Goal: Information Seeking & Learning: Learn about a topic

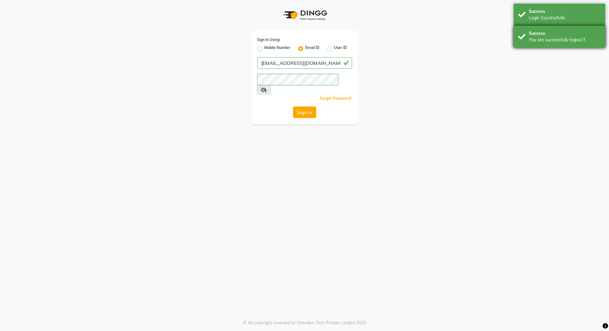
click at [554, 42] on div "You are successfully logout !!" at bounding box center [565, 40] width 72 height 6
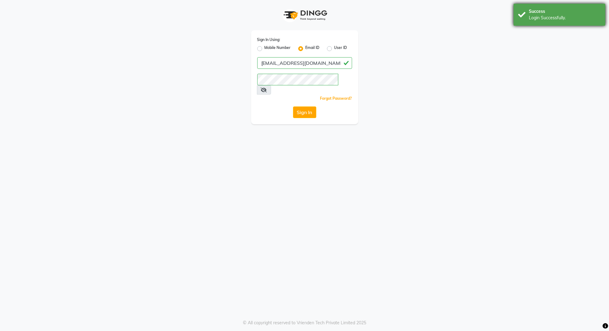
click at [555, 18] on div "Login Successfully." at bounding box center [565, 18] width 72 height 6
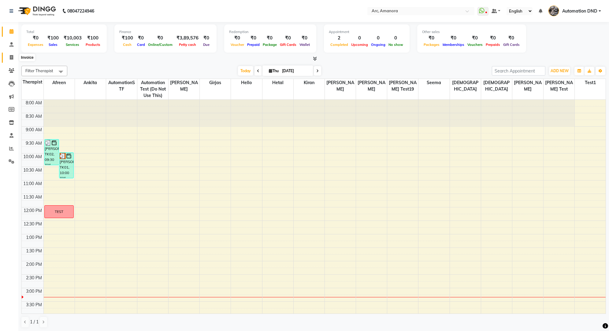
click at [10, 56] on icon at bounding box center [11, 57] width 3 height 5
select select "service"
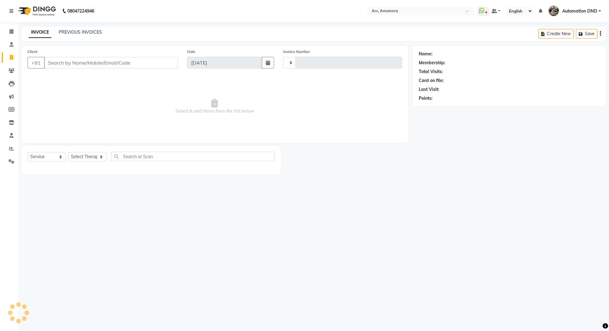
type input "12086"
select select "75"
click at [55, 66] on input "ganesh poul" at bounding box center [95, 63] width 103 height 12
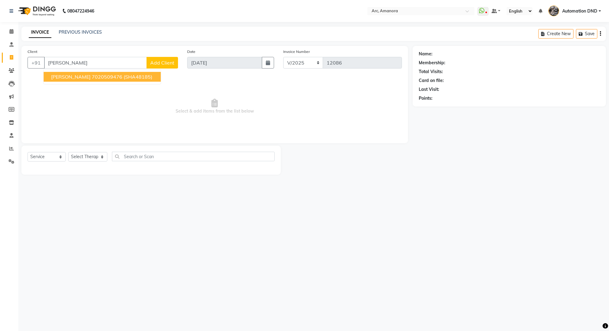
click at [77, 77] on span "[PERSON_NAME]" at bounding box center [70, 77] width 39 height 6
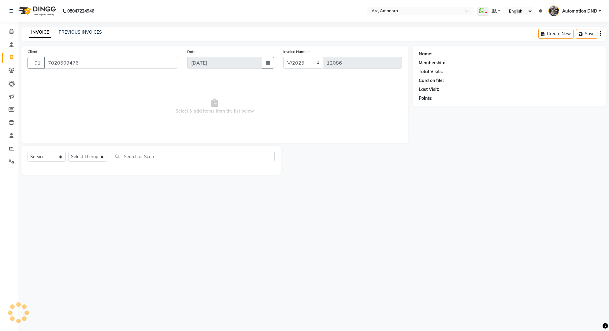
type input "7020509476"
select select "4: Object"
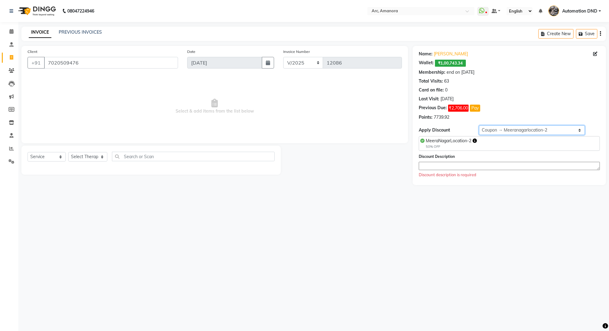
click at [520, 132] on select "Select Membership → testing San Membership → Arc Membership Loyalty → Testing 1…" at bounding box center [531, 129] width 105 height 9
click at [12, 149] on icon at bounding box center [11, 148] width 5 height 5
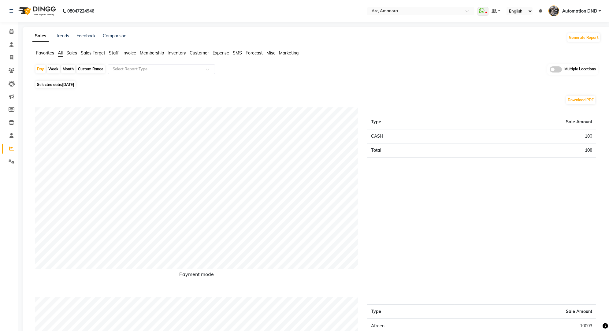
click at [116, 53] on span "Staff" at bounding box center [114, 53] width 10 height 6
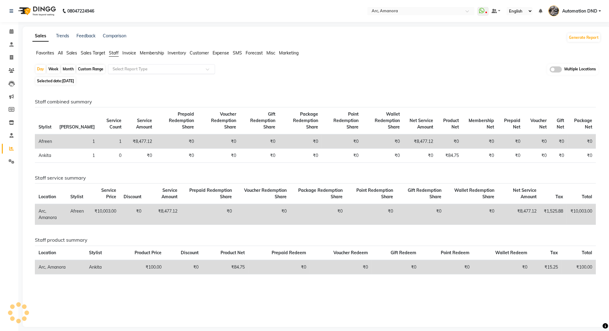
click at [129, 68] on input "text" at bounding box center [155, 69] width 88 height 6
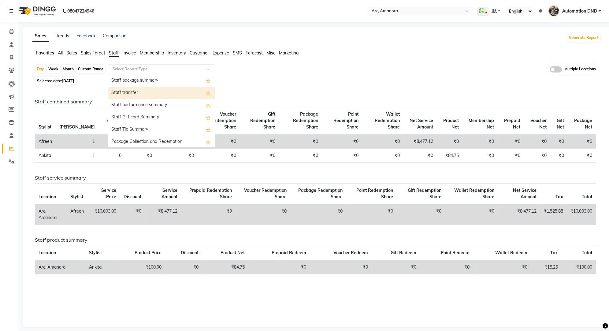
scroll to position [208, 0]
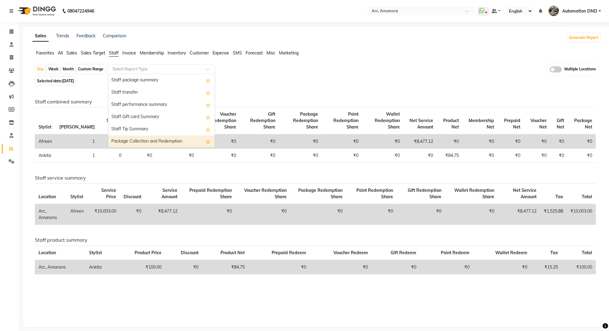
click at [133, 137] on div "Package Collection and Redemption" at bounding box center [161, 141] width 106 height 12
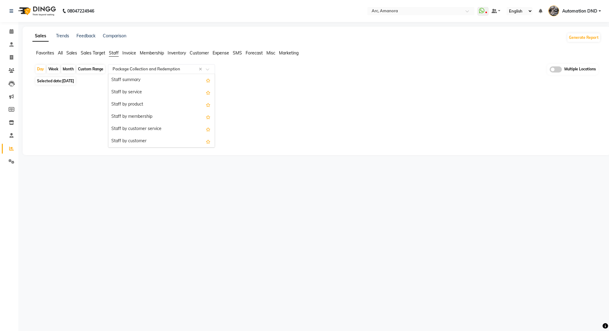
click at [172, 69] on input "text" at bounding box center [155, 69] width 88 height 6
click at [69, 70] on div "Month" at bounding box center [68, 69] width 14 height 9
select select "9"
select select "2025"
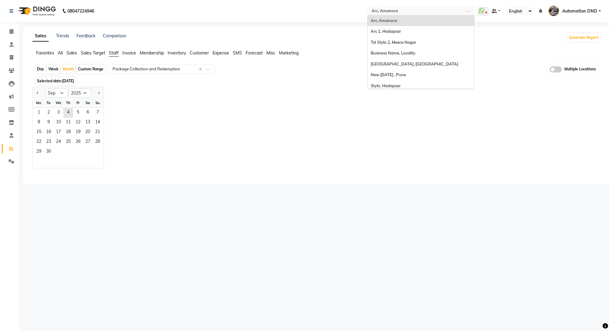
click at [407, 7] on div "Select Location × Arc, Amanora" at bounding box center [420, 11] width 107 height 8
click at [376, 88] on span "Stylo, Hadapsar" at bounding box center [385, 85] width 30 height 5
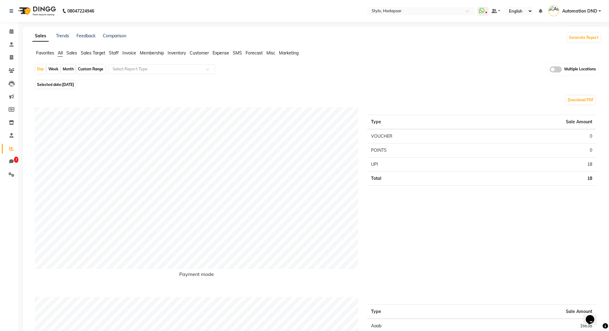
click at [72, 67] on div "Month" at bounding box center [68, 69] width 14 height 9
select select "9"
select select "2025"
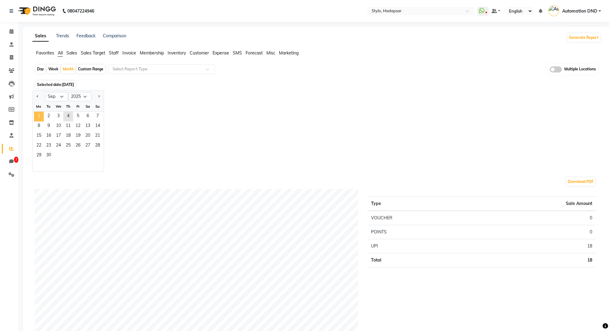
click at [37, 112] on span "1" at bounding box center [39, 117] width 10 height 10
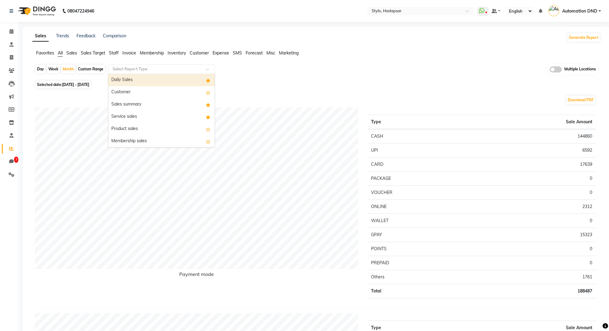
click at [124, 69] on input "text" at bounding box center [155, 69] width 88 height 6
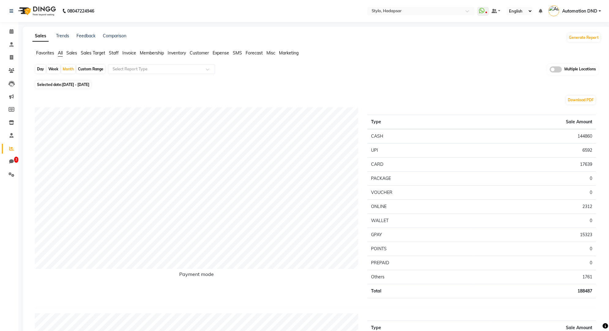
click at [113, 52] on span "Staff" at bounding box center [114, 53] width 10 height 6
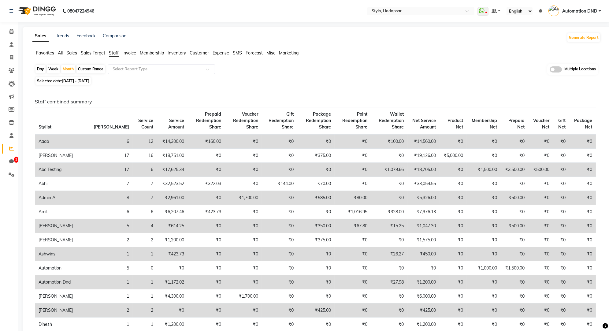
click at [121, 67] on input "text" at bounding box center [155, 69] width 88 height 6
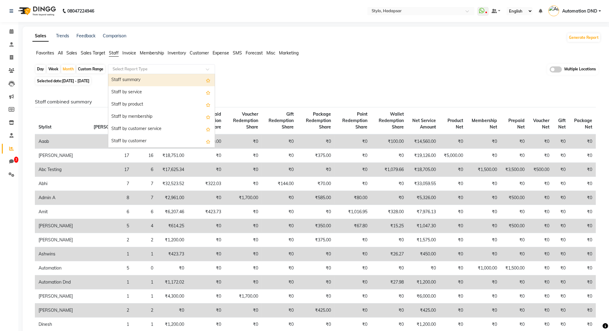
click at [121, 78] on div "Staff summary" at bounding box center [161, 80] width 106 height 12
select select "filtered_report"
select select "csv"
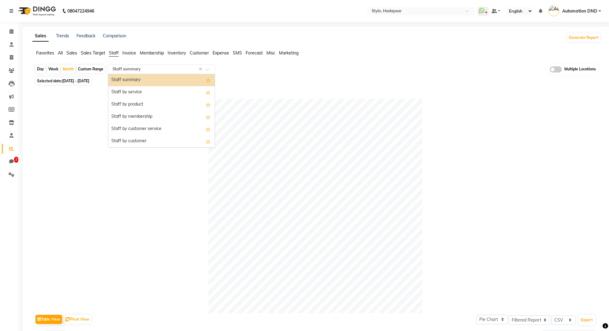
click at [129, 67] on input "text" at bounding box center [155, 69] width 88 height 6
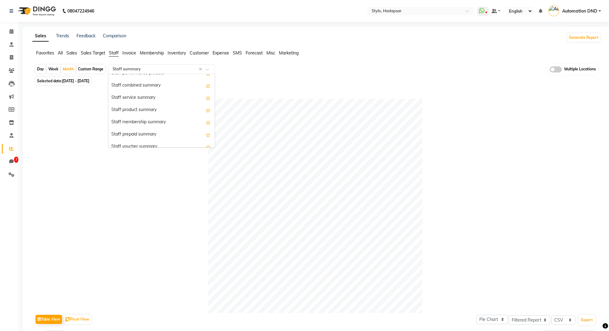
scroll to position [208, 0]
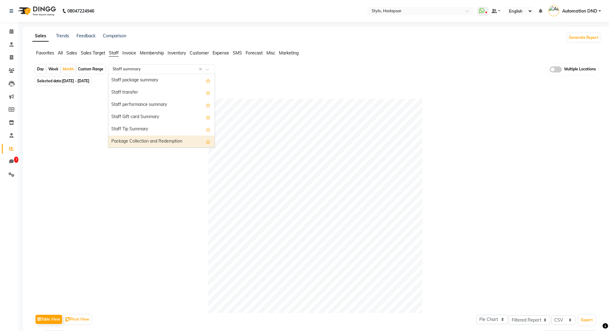
click at [140, 138] on div "Package Collection and Redemption" at bounding box center [161, 141] width 106 height 12
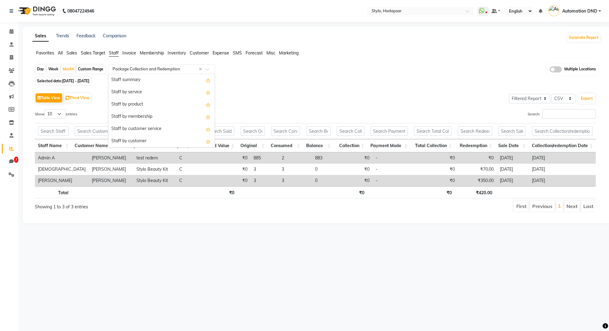
click at [140, 69] on input "text" at bounding box center [155, 69] width 88 height 6
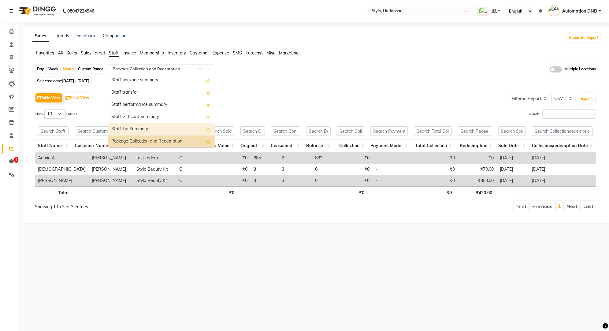
click at [137, 129] on div "Staff Tip Summary" at bounding box center [161, 129] width 106 height 12
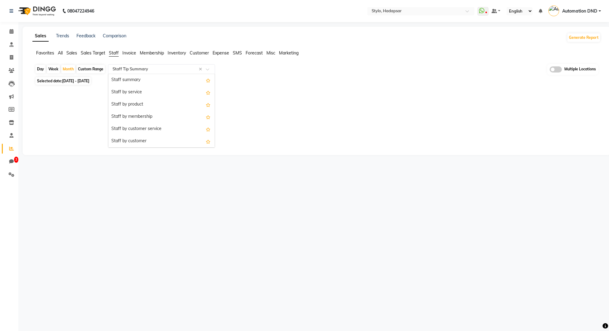
click at [142, 69] on input "text" at bounding box center [155, 69] width 88 height 6
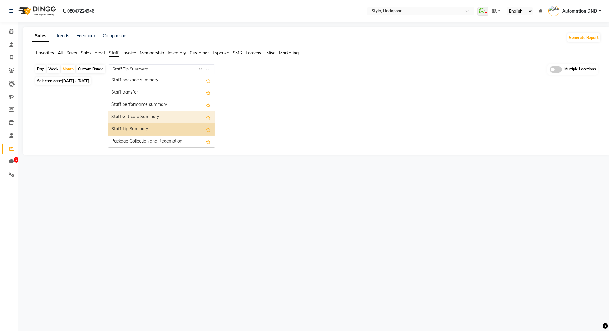
click at [126, 116] on div "Staff Gift card Summary" at bounding box center [161, 117] width 106 height 12
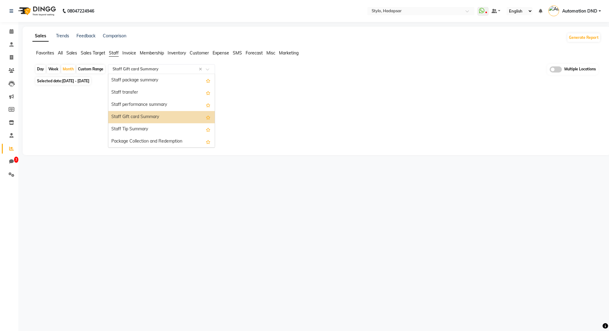
click at [145, 70] on input "text" at bounding box center [155, 69] width 88 height 6
click at [132, 101] on div "Staff performance summary" at bounding box center [161, 105] width 106 height 12
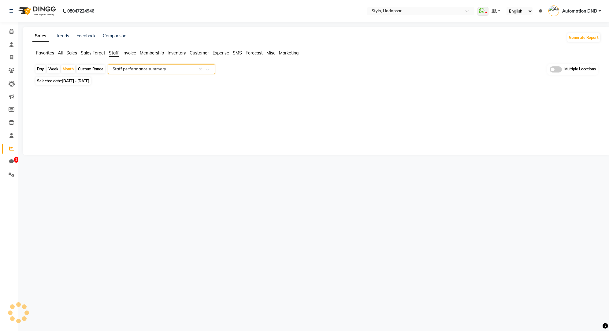
select select "filtered_report"
select select "csv"
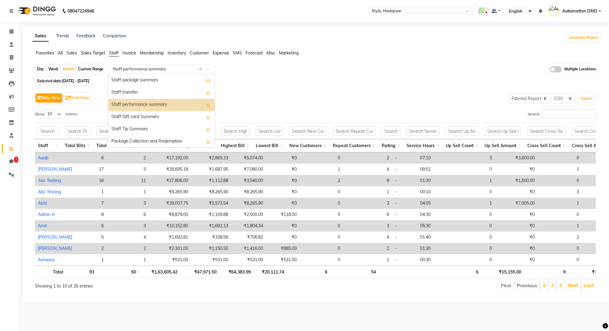
click at [133, 71] on input "text" at bounding box center [155, 69] width 88 height 6
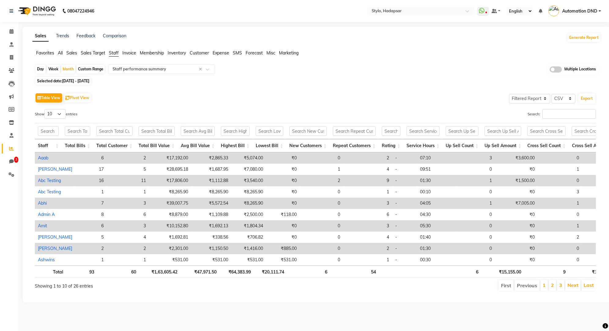
click at [105, 102] on div "Table View Pivot View Select Full Report Filtered Report Select CSV PDF Export" at bounding box center [315, 97] width 561 height 13
click at [149, 69] on input "text" at bounding box center [155, 69] width 88 height 6
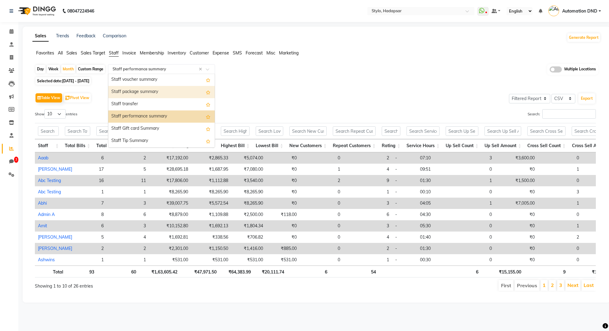
scroll to position [196, 0]
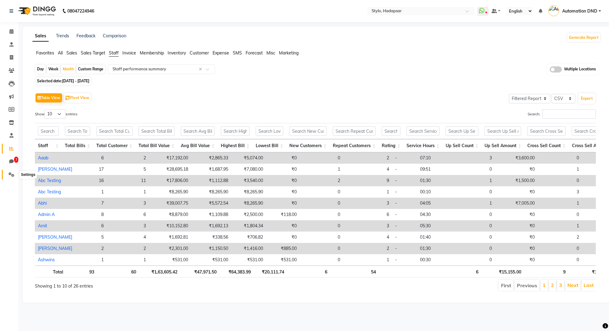
click at [13, 175] on icon at bounding box center [12, 174] width 6 height 5
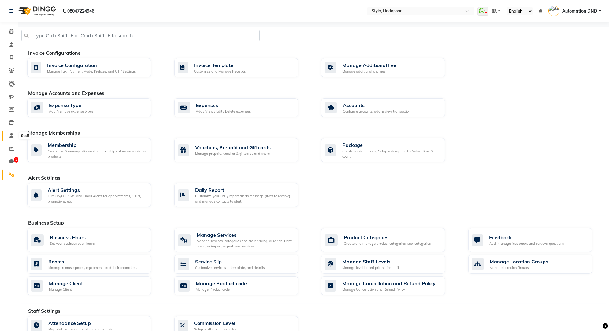
click at [12, 137] on icon at bounding box center [11, 135] width 4 height 5
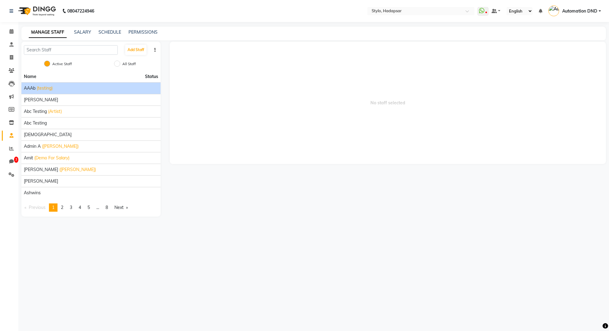
click at [33, 90] on span "AAAb" at bounding box center [30, 88] width 12 height 6
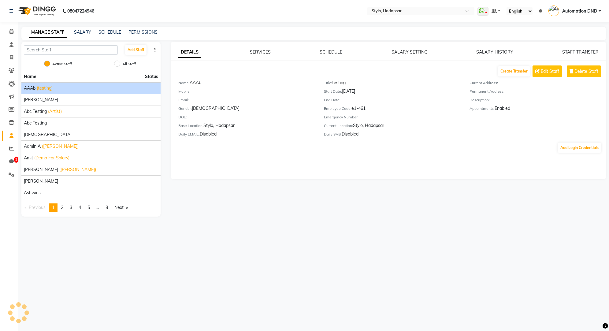
click at [496, 49] on div "SALARY HISTORY" at bounding box center [494, 52] width 37 height 6
click at [492, 51] on link "SALARY HISTORY" at bounding box center [494, 52] width 37 height 6
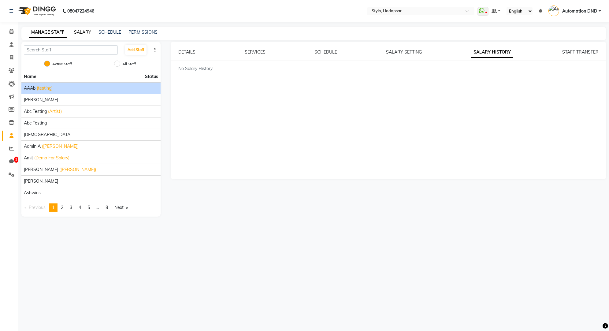
click at [80, 29] on link "SALARY" at bounding box center [82, 32] width 17 height 6
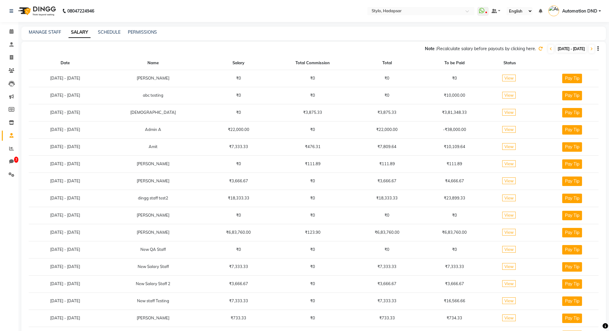
click at [540, 81] on td at bounding box center [538, 78] width 14 height 17
click at [596, 49] on button "button" at bounding box center [597, 49] width 4 height 6
click at [430, 25] on div "08047224946 Select Location × Stylo, Hadapsar WhatsApp Status ✕ Status: Disconn…" at bounding box center [304, 206] width 609 height 412
click at [511, 93] on span "View" at bounding box center [508, 95] width 13 height 7
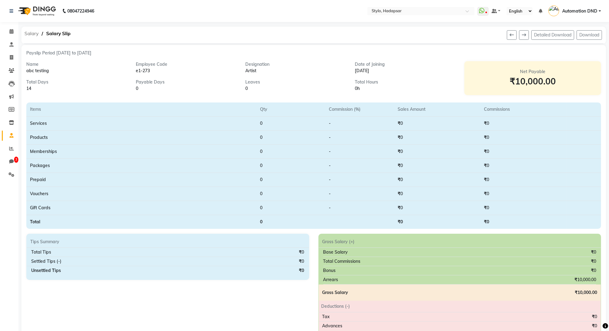
click at [32, 30] on span "Salary" at bounding box center [31, 33] width 20 height 11
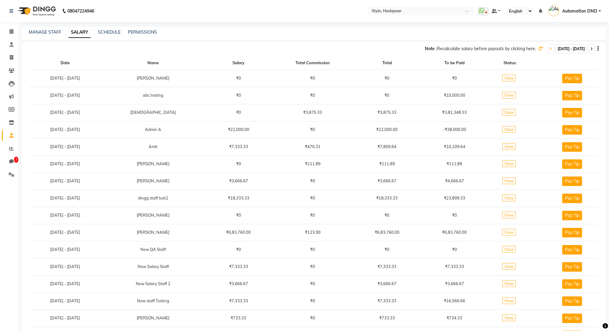
click at [590, 47] on span at bounding box center [591, 49] width 6 height 9
click at [538, 49] on icon at bounding box center [540, 48] width 4 height 4
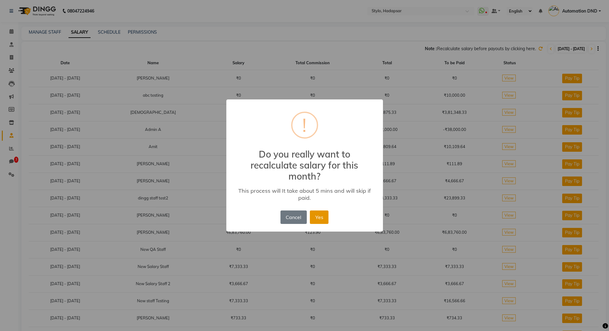
click at [316, 219] on button "Yes" at bounding box center [319, 216] width 19 height 13
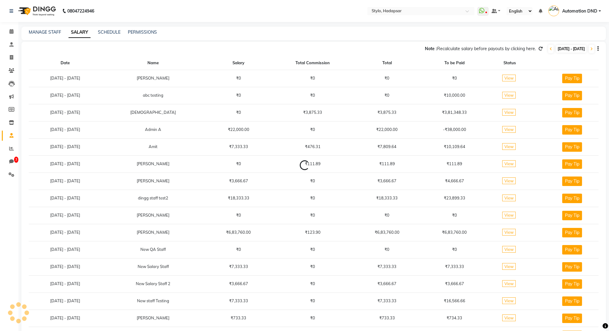
click at [556, 47] on span "[DATE] - [DATE]" at bounding box center [571, 49] width 30 height 8
select select "9"
select select "2025"
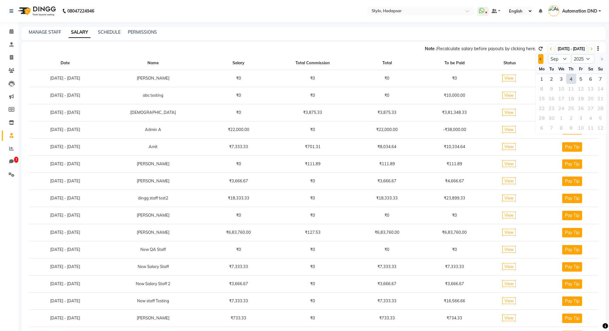
click at [538, 57] on button "Previous month" at bounding box center [540, 59] width 5 height 10
select select "8"
click at [591, 49] on icon at bounding box center [591, 49] width 2 height 4
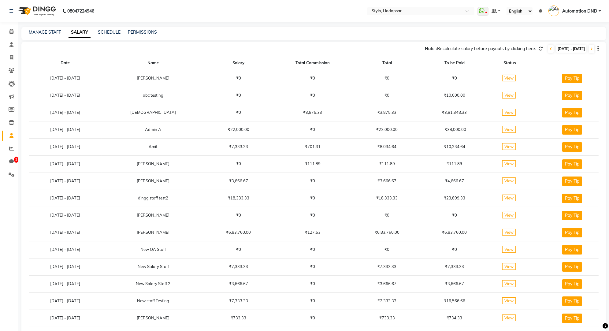
click at [563, 49] on span "[DATE] - [DATE]" at bounding box center [571, 49] width 30 height 8
select select "9"
select select "2025"
click at [599, 57] on div at bounding box center [600, 59] width 12 height 10
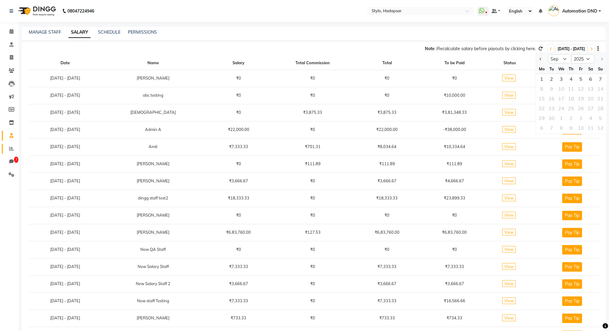
click at [9, 152] on link "Reports" at bounding box center [9, 149] width 15 height 10
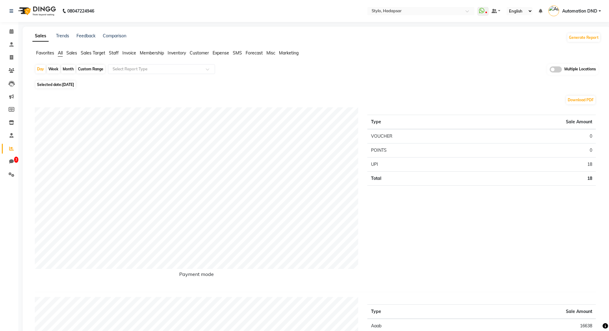
click at [117, 54] on span "Staff" at bounding box center [114, 53] width 10 height 6
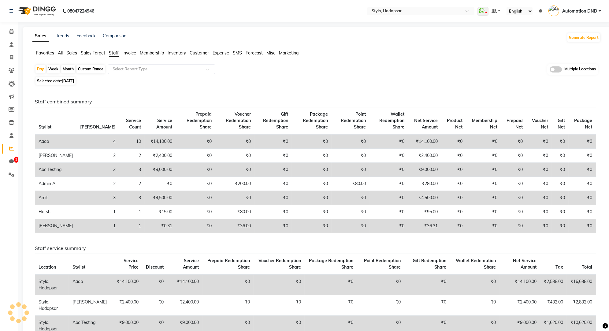
click at [121, 70] on input "text" at bounding box center [155, 69] width 88 height 6
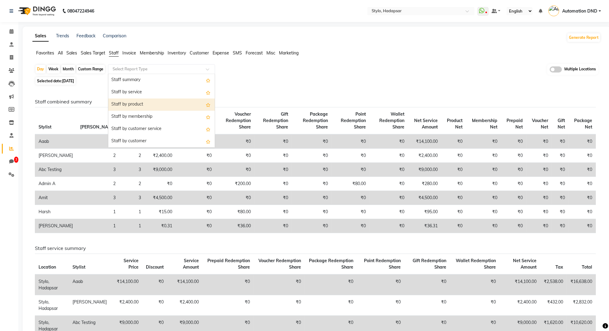
scroll to position [208, 0]
click at [132, 106] on div "Staff performance summary" at bounding box center [161, 105] width 106 height 12
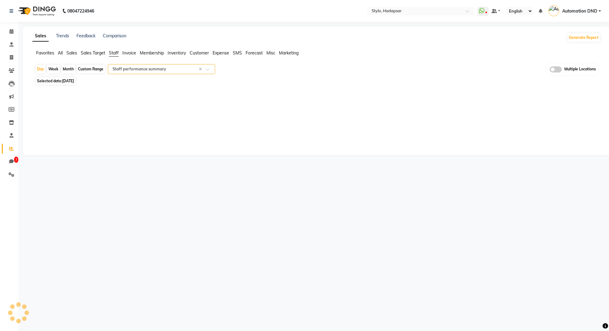
select select "filtered_report"
select select "csv"
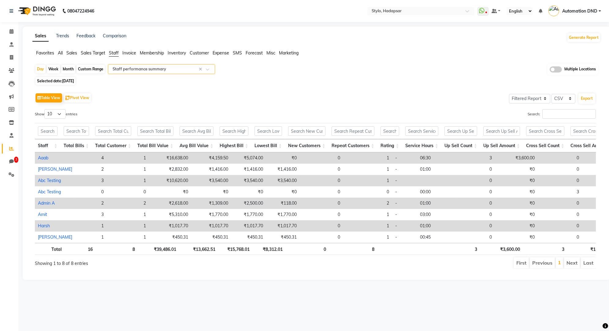
click at [130, 67] on input "text" at bounding box center [155, 69] width 88 height 6
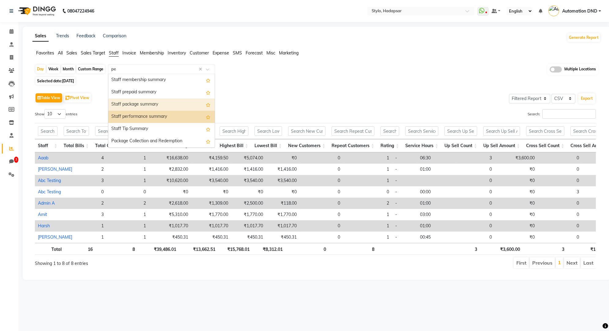
scroll to position [0, 0]
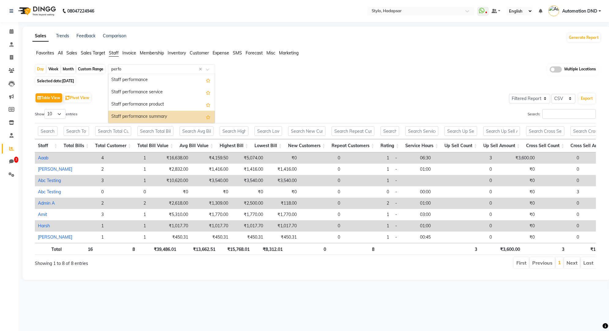
type input "perfor"
click at [130, 80] on div "Staff performance" at bounding box center [161, 80] width 106 height 12
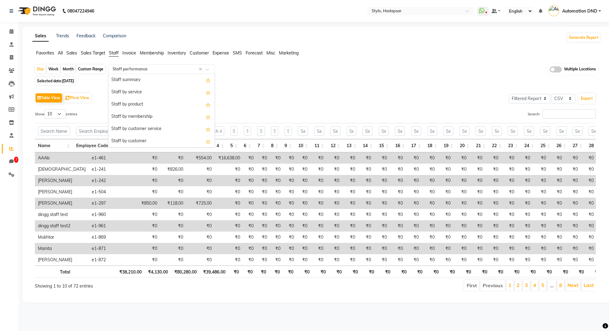
click at [145, 70] on input "text" at bounding box center [155, 69] width 88 height 6
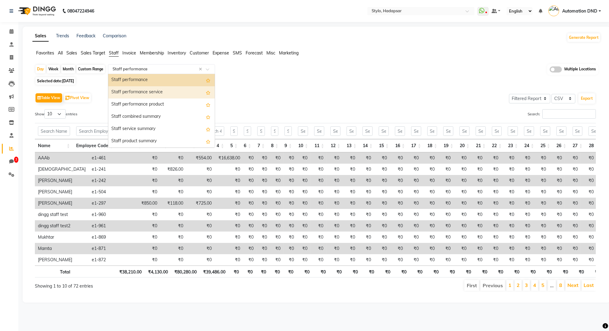
click at [137, 91] on div "Staff performance service" at bounding box center [161, 92] width 106 height 12
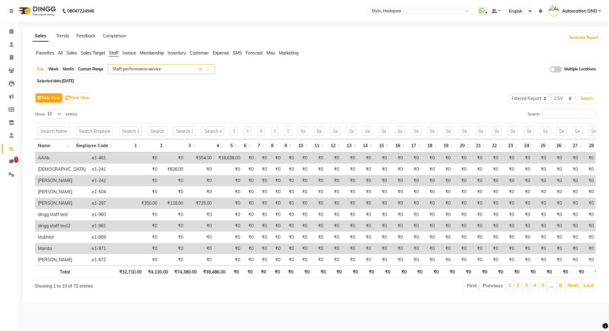
click at [150, 69] on input "text" at bounding box center [155, 69] width 88 height 6
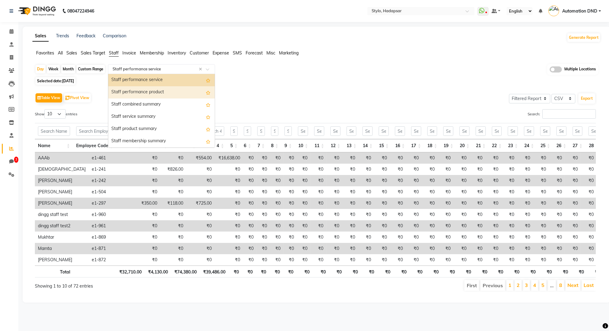
click at [138, 89] on div "Staff performance product" at bounding box center [161, 92] width 106 height 12
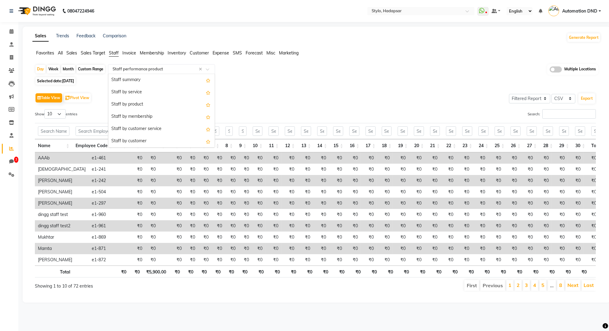
click at [149, 68] on input "text" at bounding box center [155, 69] width 88 height 6
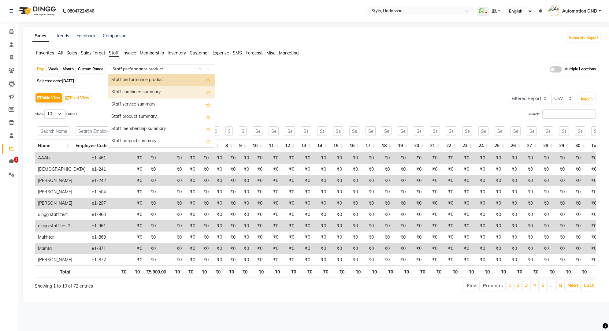
click at [138, 94] on div "Staff combined summary" at bounding box center [161, 92] width 106 height 12
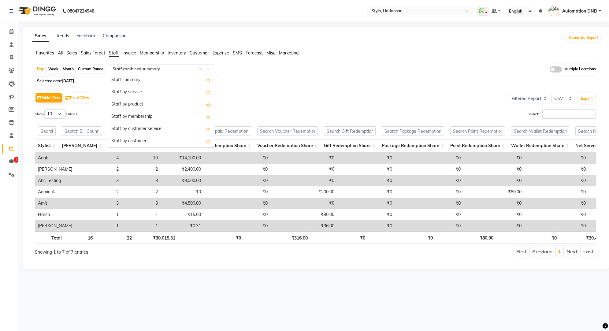
click at [156, 69] on input "text" at bounding box center [155, 69] width 88 height 6
click at [153, 112] on div "Staff performance summary" at bounding box center [161, 117] width 106 height 12
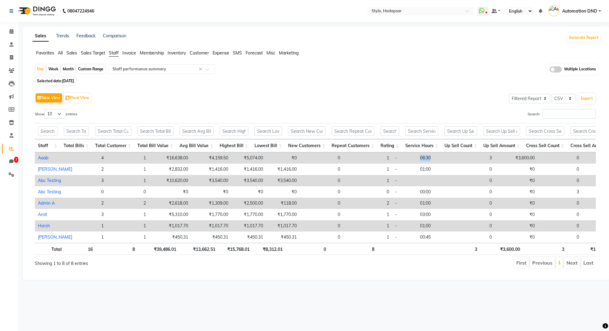
drag, startPoint x: 420, startPoint y: 157, endPoint x: 391, endPoint y: 157, distance: 29.0
click at [391, 157] on tr "Aaab 4 1 ₹16,638.00 ₹4,159.50 ₹5,074.00 ₹0 0 1 - 06:30 3 ₹3,600.00 0 ₹0" at bounding box center [332, 157] width 595 height 11
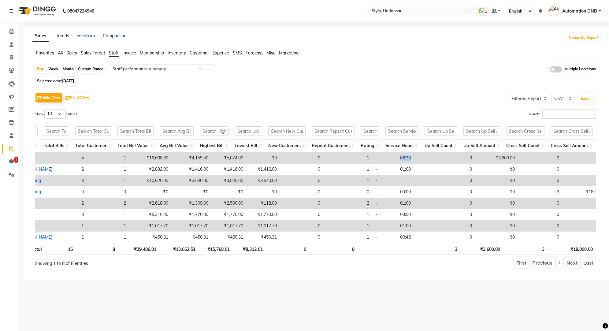
scroll to position [0, 0]
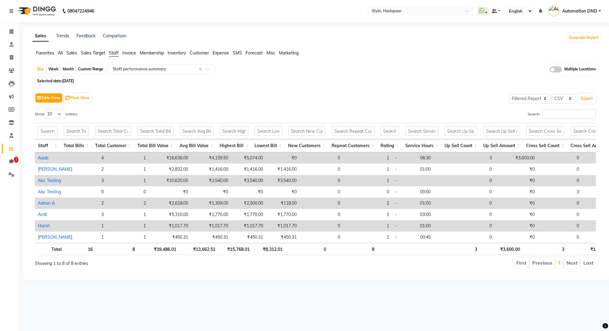
click at [74, 79] on span "[DATE]" at bounding box center [68, 81] width 12 height 5
select select "9"
select select "2025"
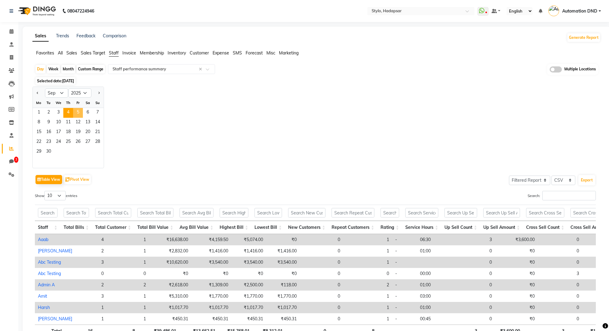
click at [78, 111] on span "5" at bounding box center [78, 113] width 10 height 10
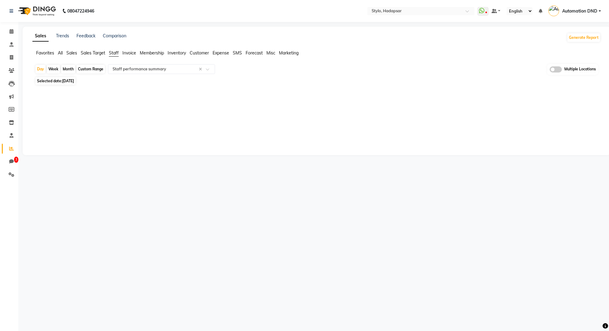
click at [74, 81] on span "[DATE]" at bounding box center [68, 81] width 12 height 5
select select "9"
select select "2025"
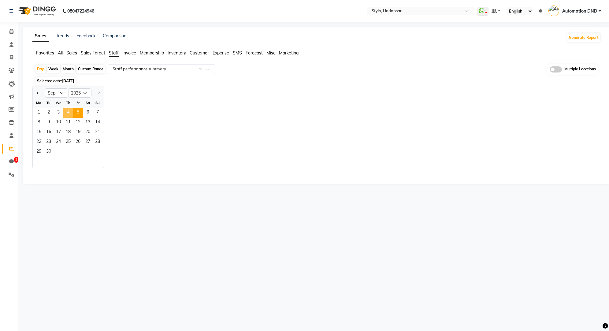
click at [71, 113] on span "4" at bounding box center [68, 113] width 10 height 10
select select "filtered_report"
select select "csv"
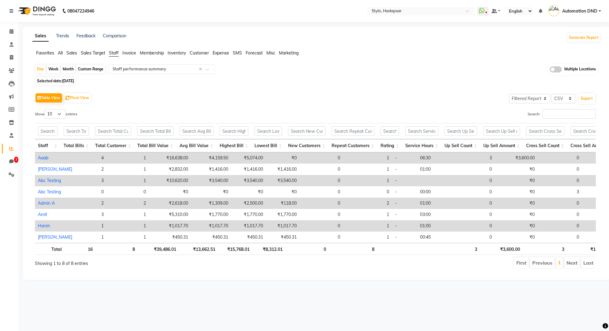
click at [69, 51] on span "Sales" at bounding box center [71, 53] width 11 height 6
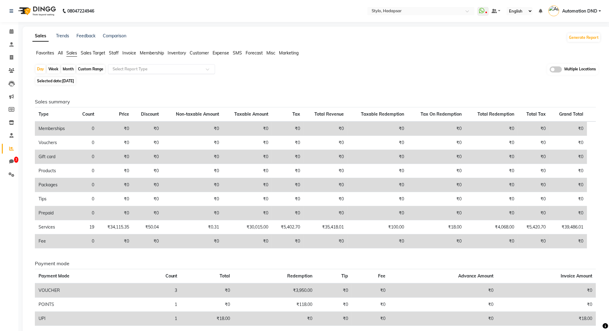
click at [121, 68] on input "text" at bounding box center [155, 69] width 88 height 6
click at [61, 52] on span "All" at bounding box center [60, 53] width 5 height 6
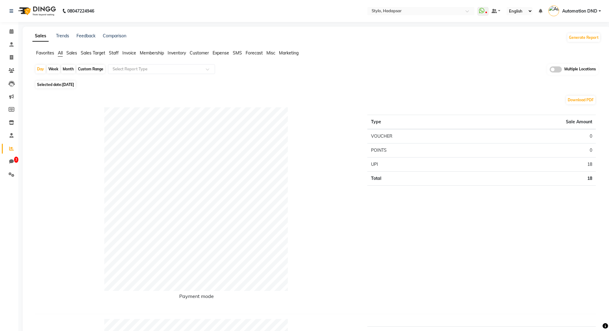
click at [73, 53] on span "Sales" at bounding box center [71, 53] width 11 height 6
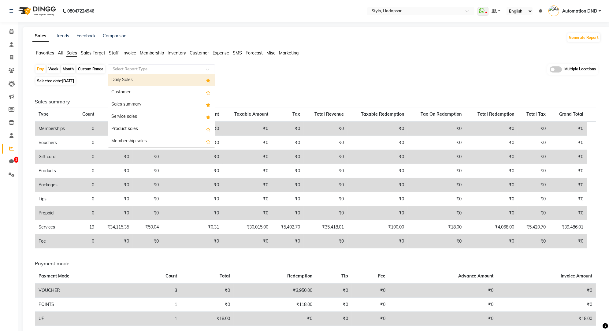
click at [125, 70] on input "text" at bounding box center [155, 69] width 88 height 6
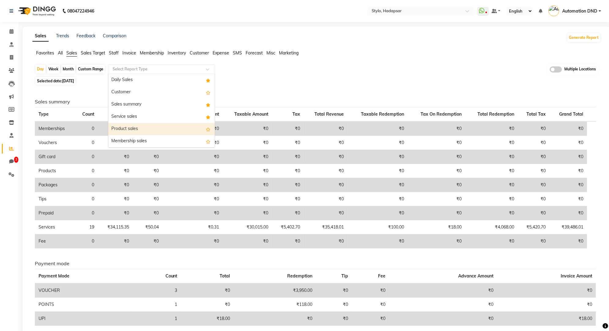
scroll to position [146, 0]
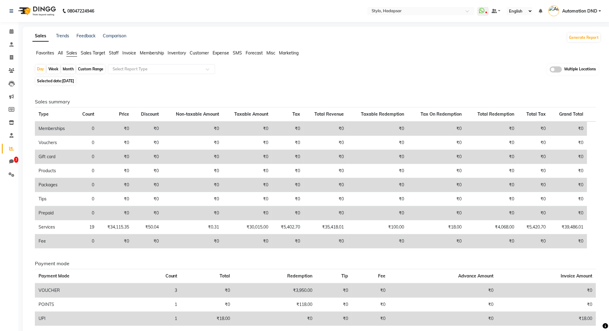
click at [81, 93] on div "Sales summary Type Count Price Discount Non-taxable Amount Taxable Amount Tax T…" at bounding box center [315, 215] width 570 height 256
click at [128, 55] on span "Invoice" at bounding box center [129, 53] width 14 height 6
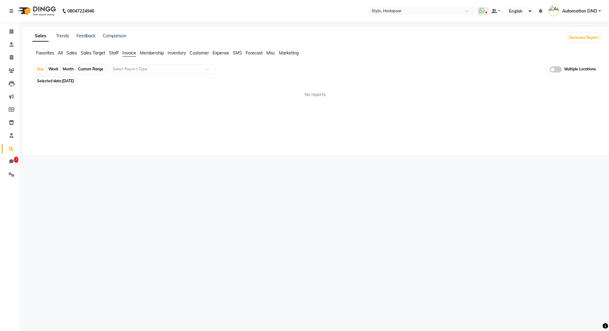
click at [114, 52] on span "Staff" at bounding box center [114, 53] width 10 height 6
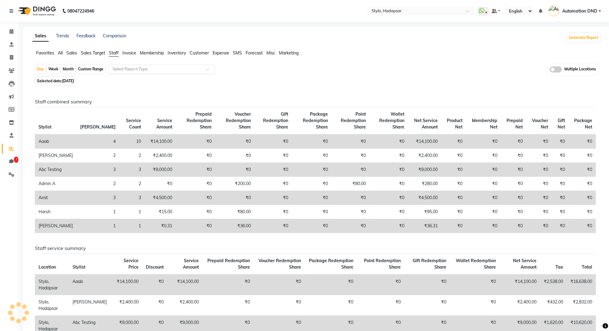
click at [123, 67] on input "text" at bounding box center [155, 69] width 88 height 6
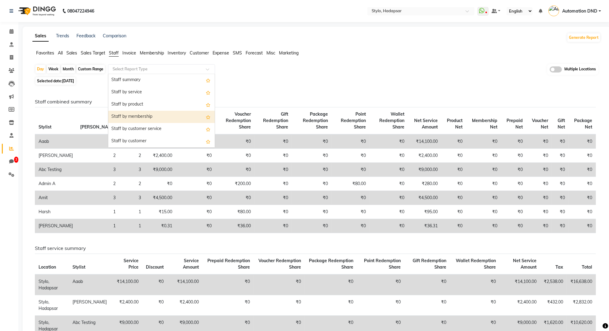
scroll to position [208, 0]
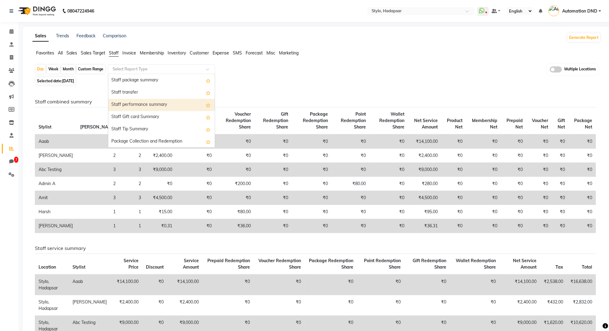
click at [124, 105] on div "Staff performance summary" at bounding box center [161, 105] width 106 height 12
select select "filtered_report"
select select "csv"
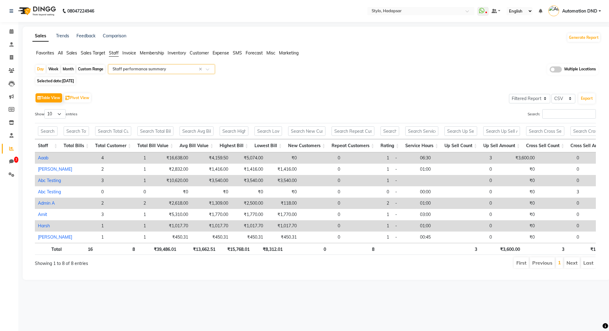
click at [175, 55] on span "Inventory" at bounding box center [177, 53] width 18 height 6
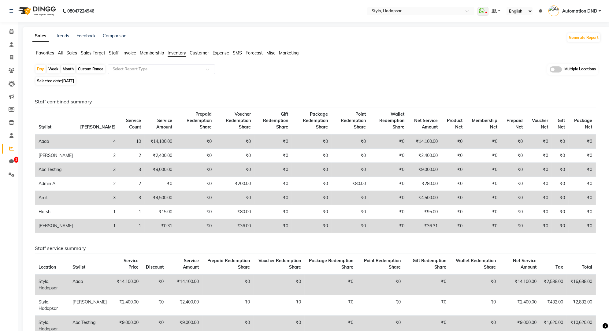
click at [150, 54] on span "Membership" at bounding box center [152, 53] width 24 height 6
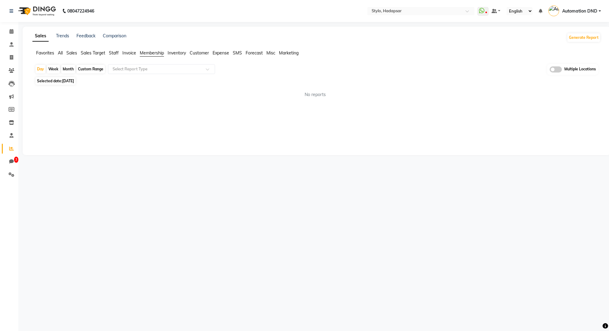
click at [132, 53] on span "Invoice" at bounding box center [129, 53] width 14 height 6
click at [152, 53] on span "Membership" at bounding box center [152, 53] width 24 height 6
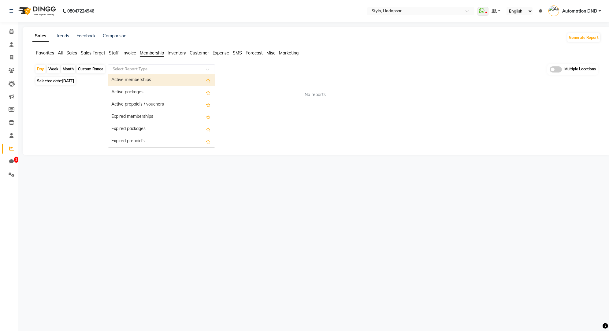
click at [144, 68] on input "text" at bounding box center [155, 69] width 88 height 6
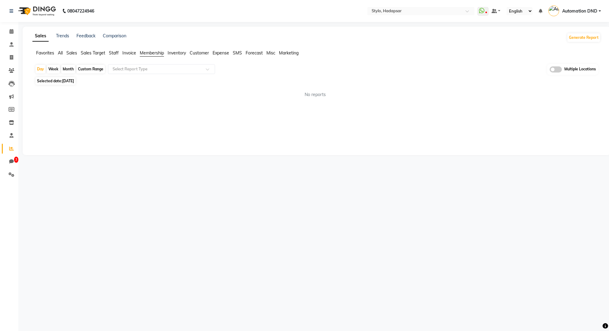
click at [126, 50] on span "Invoice" at bounding box center [129, 53] width 14 height 6
click at [91, 52] on span "Sales Target" at bounding box center [93, 53] width 24 height 6
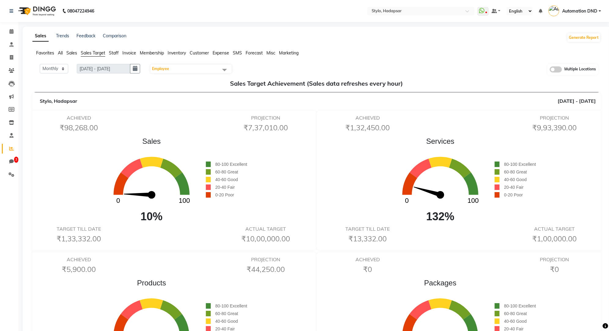
click at [68, 54] on span "Sales" at bounding box center [71, 53] width 11 height 6
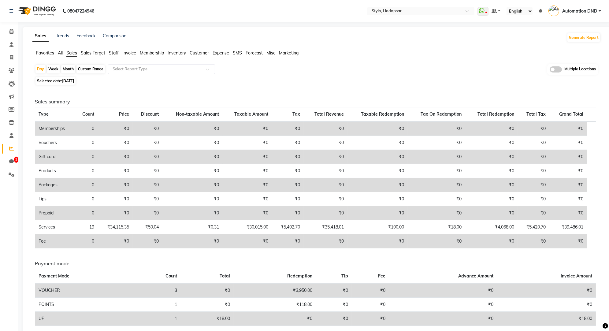
click at [61, 53] on span "All" at bounding box center [60, 53] width 5 height 6
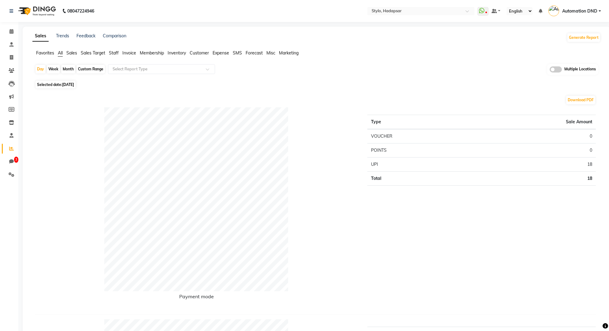
click at [71, 53] on span "Sales" at bounding box center [71, 53] width 11 height 6
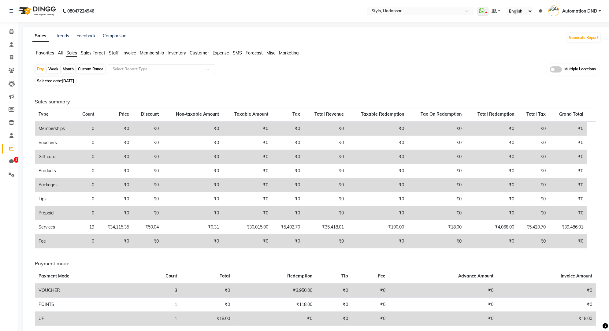
click at [175, 53] on span "Inventory" at bounding box center [177, 53] width 18 height 6
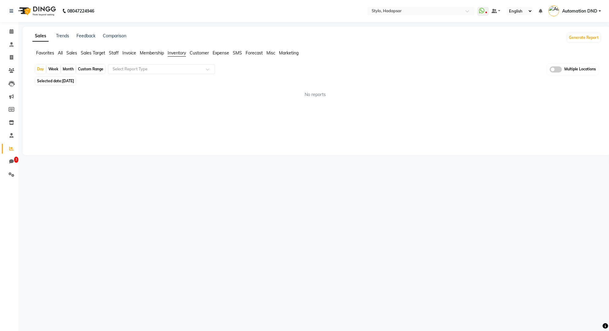
click at [195, 56] on li "Customer" at bounding box center [199, 53] width 19 height 6
click at [196, 53] on span "Customer" at bounding box center [199, 53] width 19 height 6
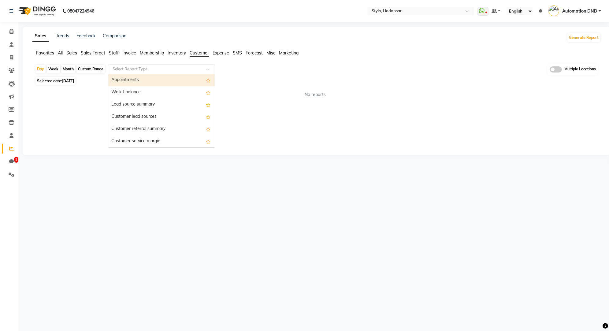
click at [174, 66] on input "text" at bounding box center [155, 69] width 88 height 6
click at [127, 78] on div "Appointments" at bounding box center [161, 80] width 106 height 12
select select "filtered_report"
select select "csv"
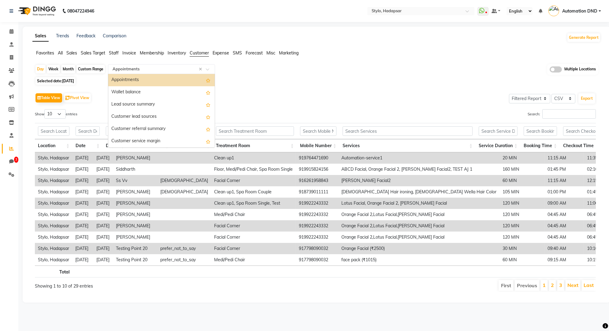
click at [162, 70] on input "text" at bounding box center [155, 69] width 88 height 6
click at [138, 93] on div "Wallet balance" at bounding box center [161, 92] width 106 height 12
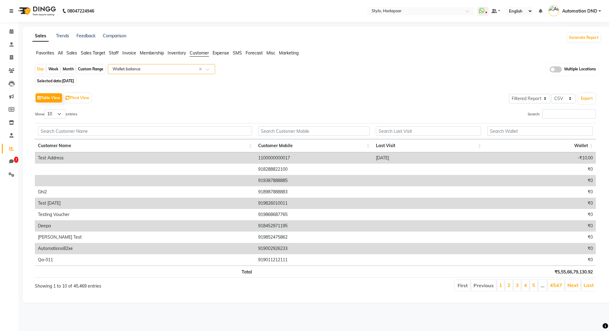
click at [12, 9] on icon at bounding box center [11, 11] width 4 height 4
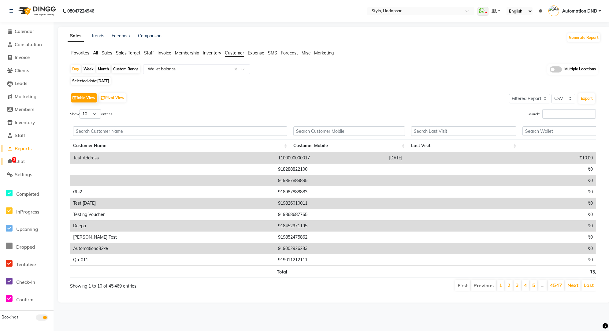
click at [20, 160] on span "Chat" at bounding box center [20, 161] width 10 height 6
select select "100"
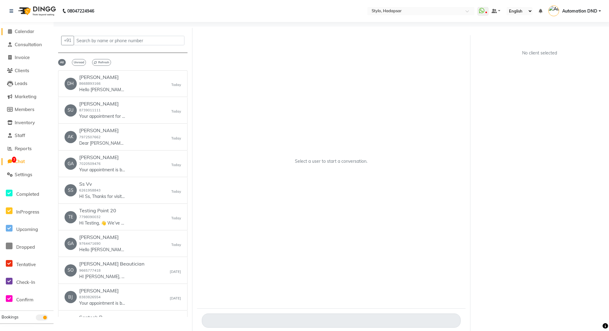
click at [25, 30] on span "Calendar" at bounding box center [25, 31] width 20 height 6
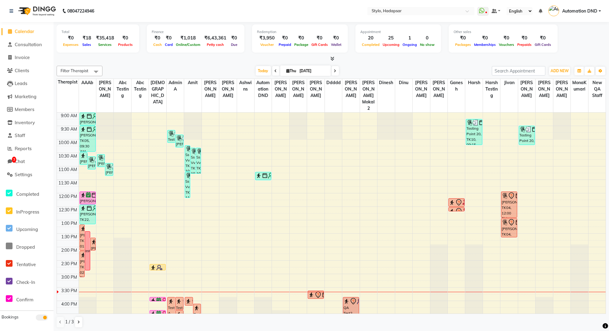
click at [29, 40] on li "Consultation" at bounding box center [26, 44] width 53 height 13
click at [23, 95] on span "Marketing" at bounding box center [26, 97] width 22 height 6
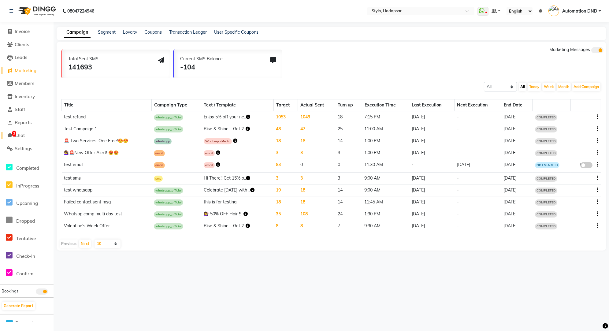
scroll to position [32, 0]
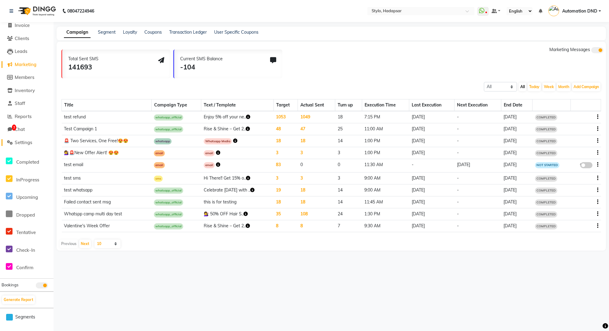
click at [19, 141] on span "Settings" at bounding box center [23, 142] width 17 height 6
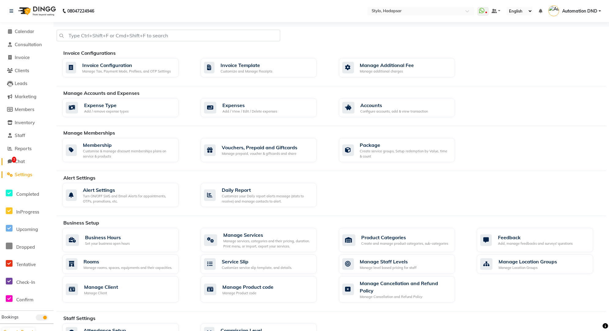
click at [10, 160] on icon at bounding box center [10, 161] width 5 height 5
select select "100"
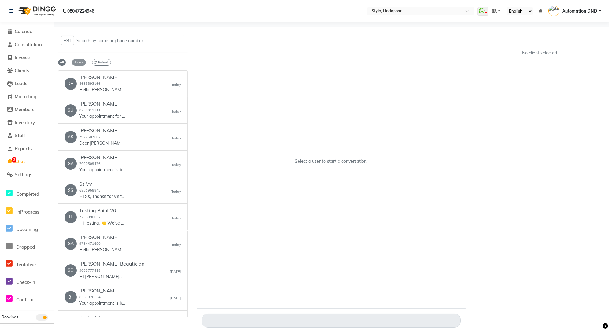
click at [81, 61] on span "Unread" at bounding box center [79, 62] width 14 height 7
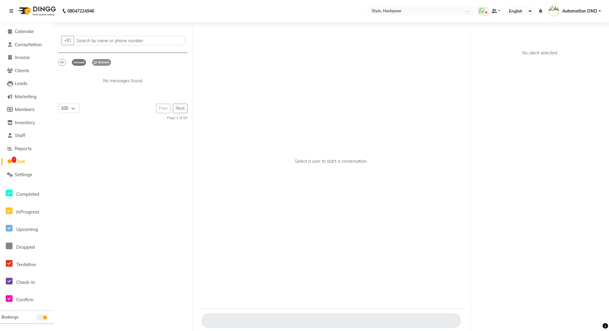
click at [107, 62] on span "Refresh" at bounding box center [101, 62] width 19 height 7
click at [19, 179] on li "Settings" at bounding box center [26, 174] width 53 height 13
click at [22, 175] on span "Settings" at bounding box center [23, 174] width 17 height 6
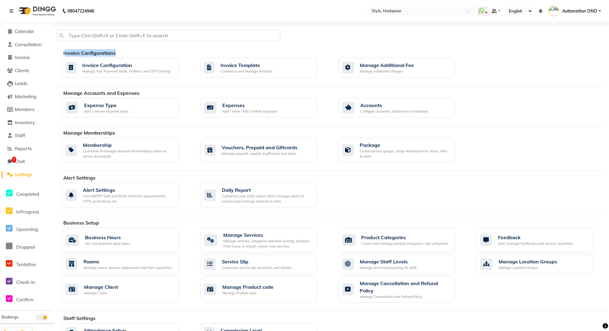
drag, startPoint x: 62, startPoint y: 52, endPoint x: 122, endPoint y: 57, distance: 60.1
click at [122, 57] on div "Invoice Configurations Invoice Configuration Manage Tax, Payment Mode, Prefixes…" at bounding box center [331, 67] width 549 height 37
drag, startPoint x: 60, startPoint y: 91, endPoint x: 128, endPoint y: 97, distance: 69.1
click at [128, 97] on div "Manage Accounts and Expenses Expense Type Add / remove expense types Expenses A…" at bounding box center [331, 107] width 549 height 37
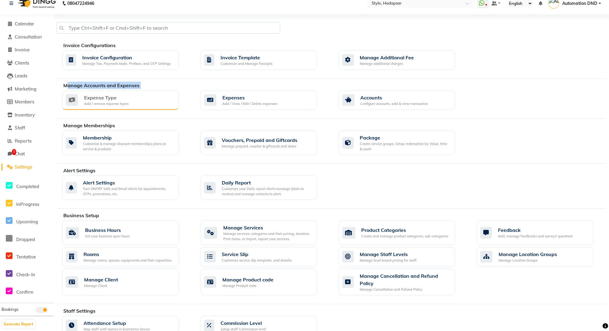
scroll to position [8, 0]
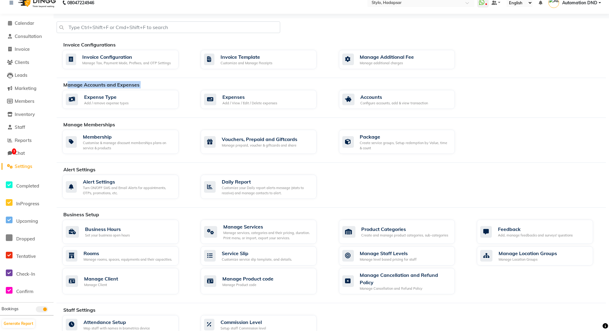
click at [67, 79] on div "Invoice Configurations Invoice Configuration Manage Tax, Payment Mode, Prefixes…" at bounding box center [331, 265] width 549 height 495
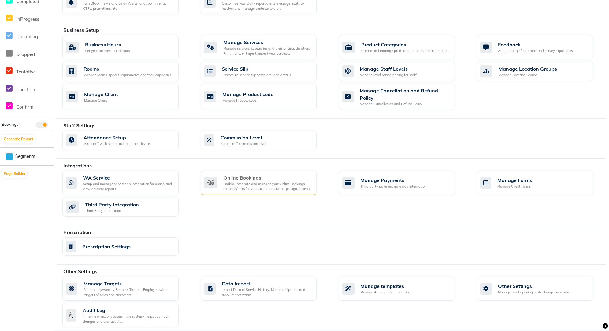
scroll to position [165, 0]
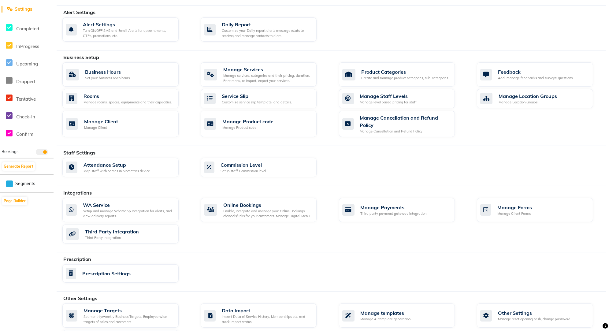
drag, startPoint x: 63, startPoint y: 149, endPoint x: 121, endPoint y: 148, distance: 57.5
click at [121, 149] on div "Staff Settings" at bounding box center [336, 152] width 547 height 7
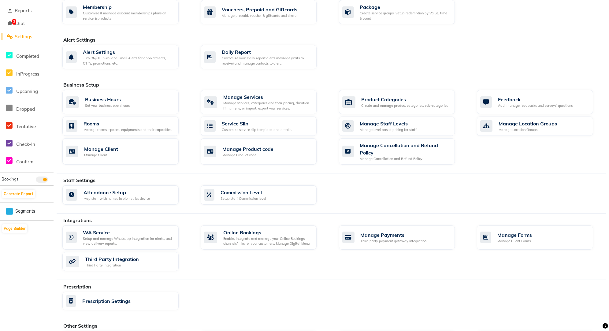
scroll to position [136, 0]
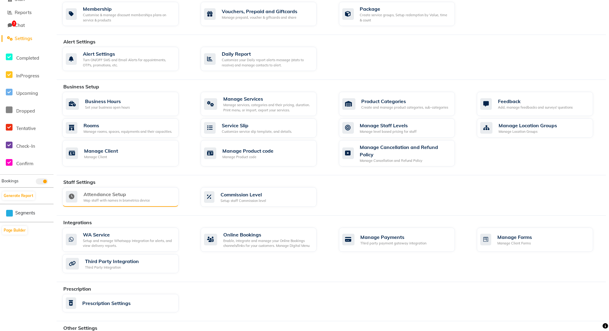
click at [106, 191] on div "Attendance Setup" at bounding box center [116, 193] width 66 height 7
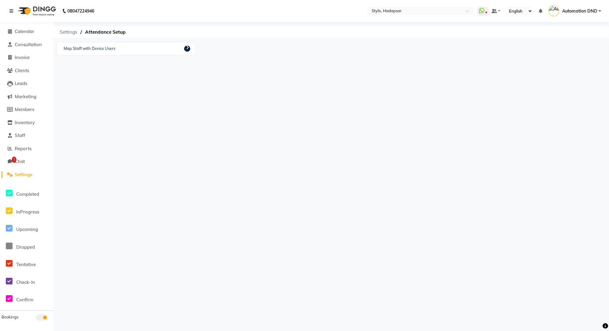
click at [73, 35] on span "Settings" at bounding box center [69, 32] width 24 height 11
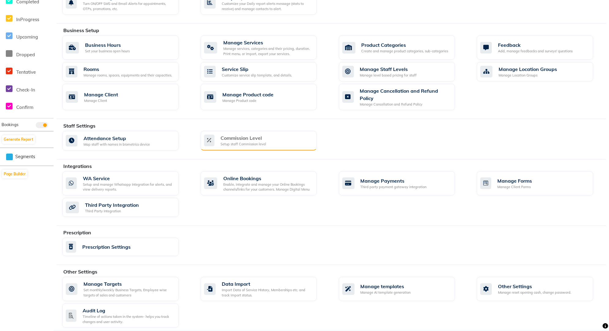
scroll to position [193, 0]
click at [228, 141] on div "Setup staff Commission level" at bounding box center [243, 143] width 46 height 5
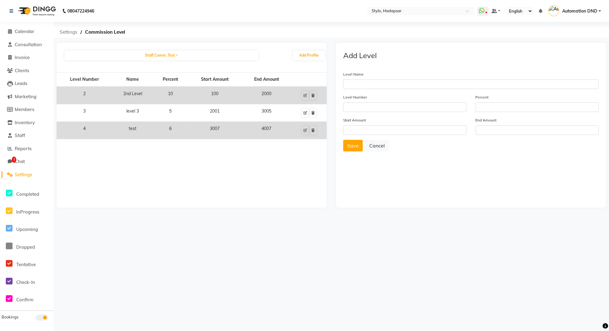
click at [67, 31] on span "Settings" at bounding box center [69, 32] width 24 height 11
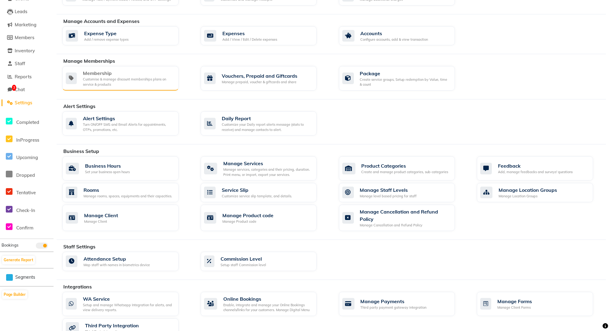
scroll to position [76, 0]
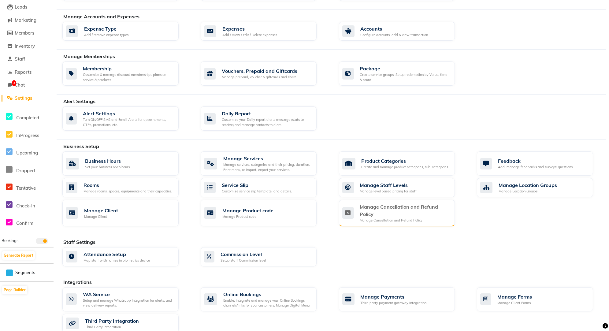
click at [387, 210] on div "Manage Cancellation and Refund Policy" at bounding box center [405, 210] width 90 height 15
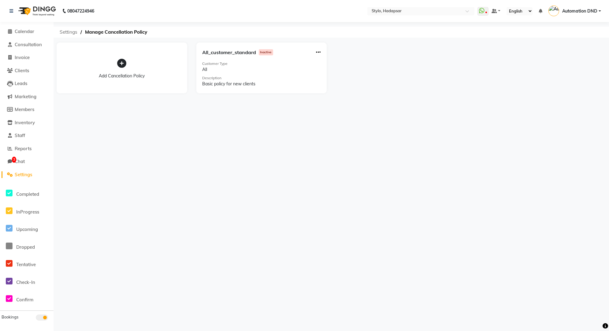
click at [70, 31] on span "Settings" at bounding box center [69, 32] width 24 height 11
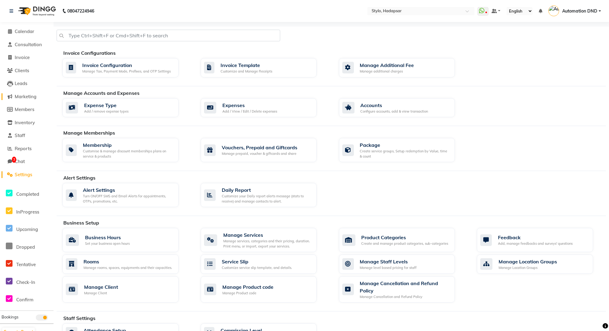
click at [29, 100] on link "Marketing" at bounding box center [27, 96] width 50 height 7
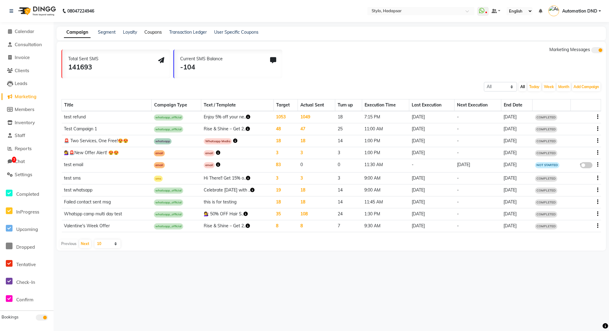
click at [151, 32] on link "Coupons" at bounding box center [152, 32] width 17 height 6
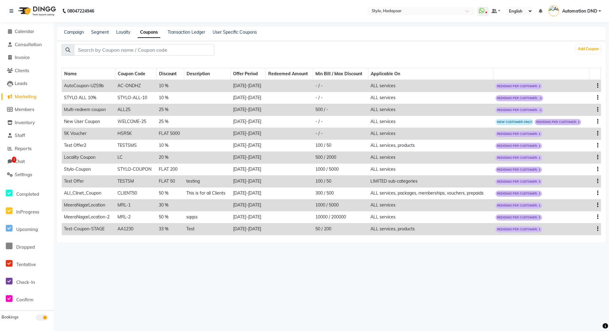
drag, startPoint x: 64, startPoint y: 73, endPoint x: 97, endPoint y: 249, distance: 179.4
click at [97, 249] on main "Campaign Segment Loyalty Coupons Transaction Ledger User Specific Coupons Add C…" at bounding box center [330, 139] width 555 height 225
click at [87, 249] on main "Campaign Segment Loyalty Coupons Transaction Ledger User Specific Coupons Add C…" at bounding box center [330, 139] width 555 height 225
click at [20, 33] on span "Calendar" at bounding box center [25, 31] width 20 height 6
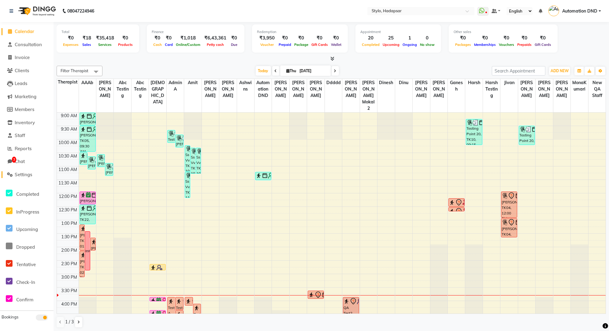
click at [21, 173] on span "Settings" at bounding box center [23, 174] width 17 height 6
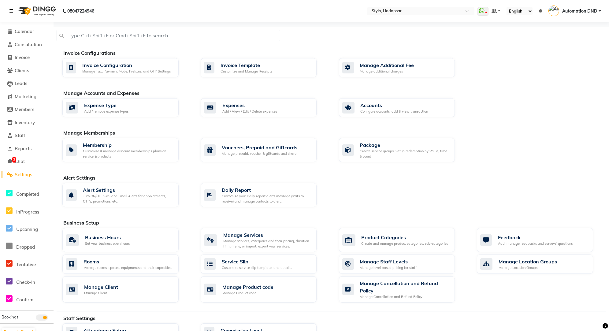
click at [13, 12] on icon at bounding box center [11, 11] width 4 height 4
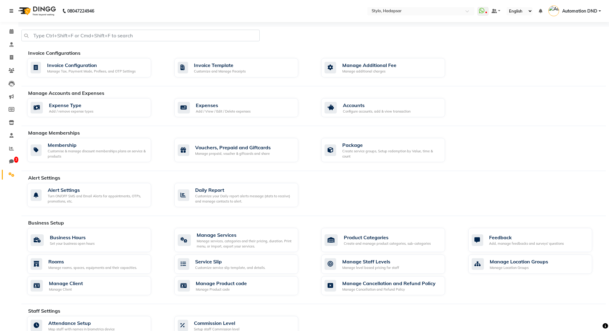
click at [13, 12] on icon at bounding box center [11, 11] width 4 height 4
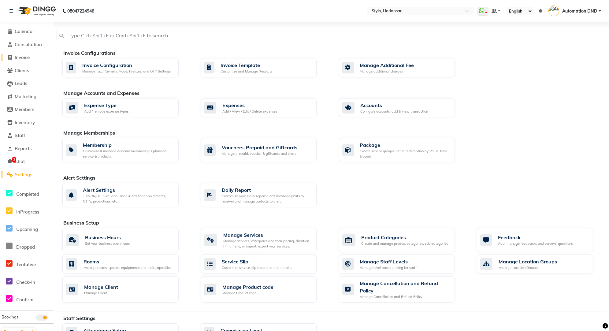
click at [24, 58] on span "Invoice" at bounding box center [22, 57] width 15 height 6
select select "service"
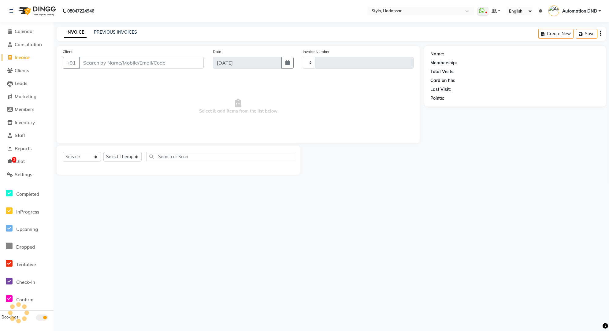
type input "817"
select select "157"
click at [19, 95] on span "Marketing" at bounding box center [26, 97] width 22 height 6
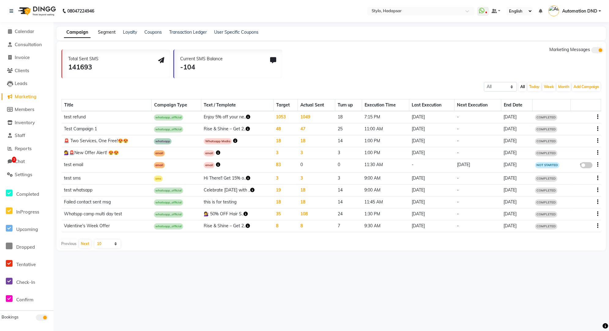
click at [101, 31] on link "Segment" at bounding box center [107, 32] width 18 height 6
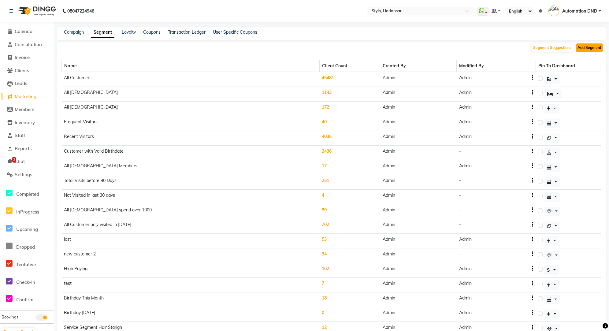
click at [587, 48] on button "Add Segment" at bounding box center [589, 47] width 27 height 9
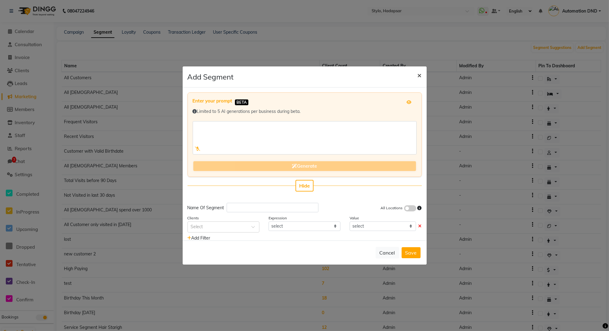
click at [422, 76] on button "×" at bounding box center [419, 74] width 14 height 17
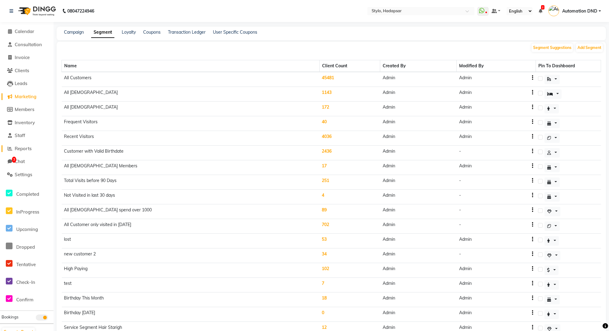
click at [22, 149] on span "Reports" at bounding box center [23, 149] width 17 height 6
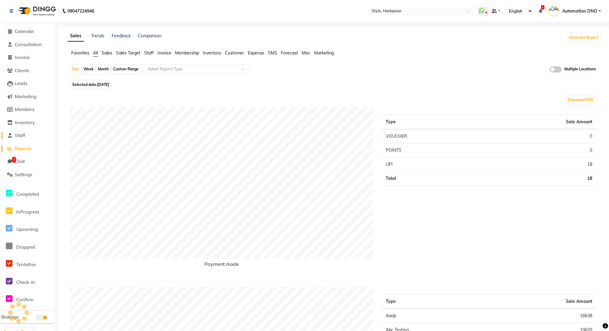
click at [20, 134] on span "Staff" at bounding box center [20, 135] width 10 height 6
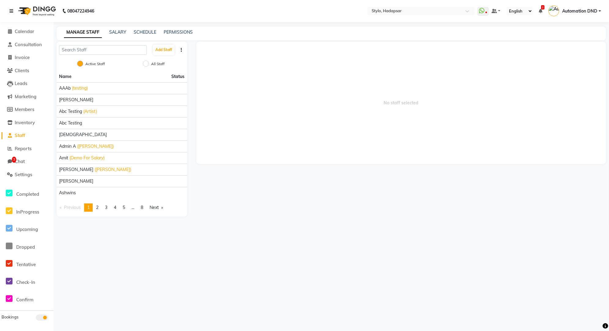
click at [11, 11] on icon at bounding box center [11, 11] width 4 height 4
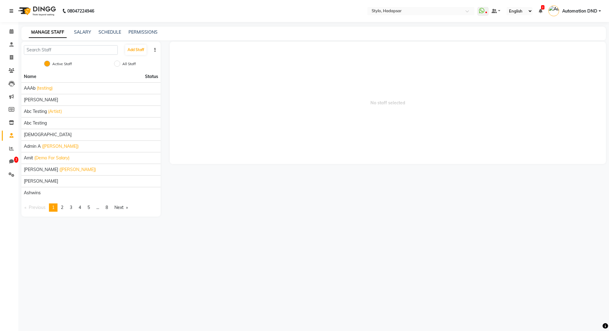
click at [11, 11] on icon at bounding box center [11, 11] width 4 height 4
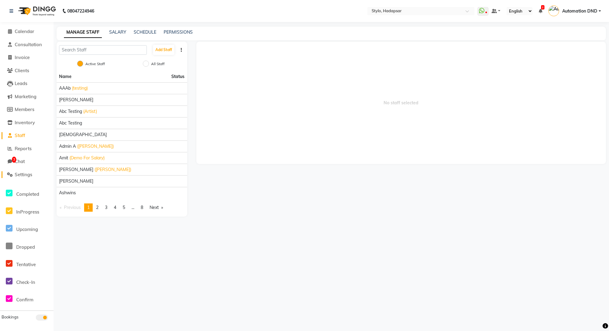
click at [17, 173] on span "Settings" at bounding box center [23, 174] width 17 height 6
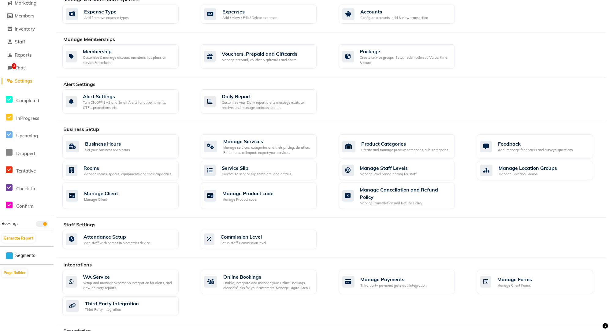
scroll to position [71, 0]
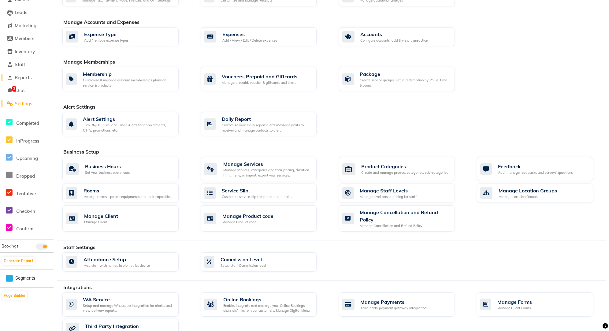
click at [18, 80] on link "Reports" at bounding box center [27, 77] width 50 height 7
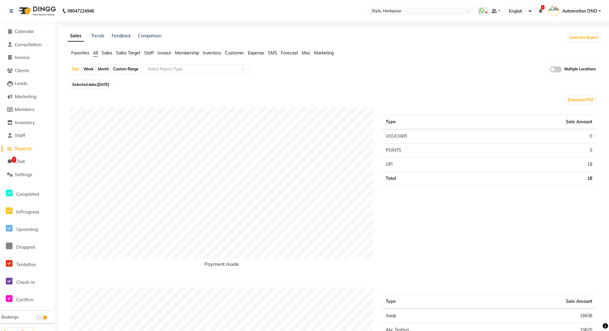
click at [106, 53] on span "Sales" at bounding box center [106, 53] width 11 height 6
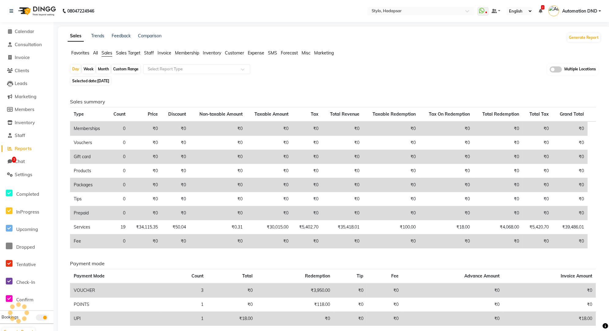
click at [106, 55] on span "Sales" at bounding box center [106, 53] width 11 height 6
click at [170, 73] on div "Select Report Type" at bounding box center [196, 69] width 107 height 10
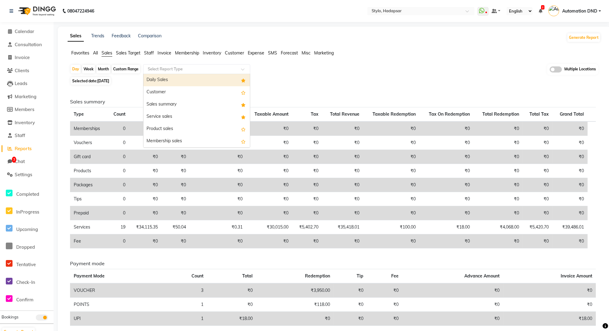
click at [156, 84] on div "Daily Sales" at bounding box center [196, 80] width 106 height 12
select select "filtered_report"
select select "csv"
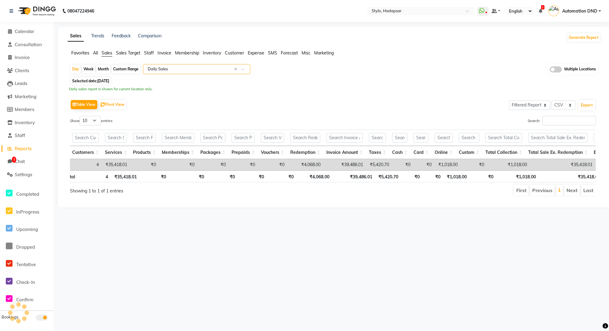
scroll to position [0, 23]
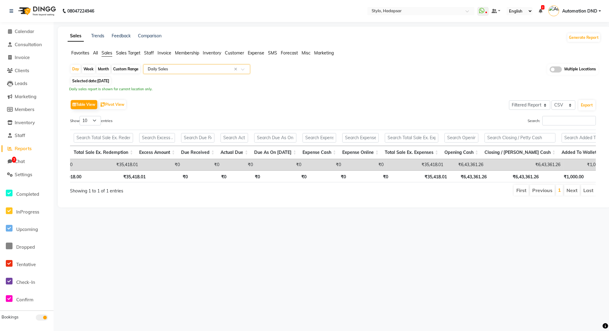
click at [164, 54] on span "Invoice" at bounding box center [164, 53] width 14 height 6
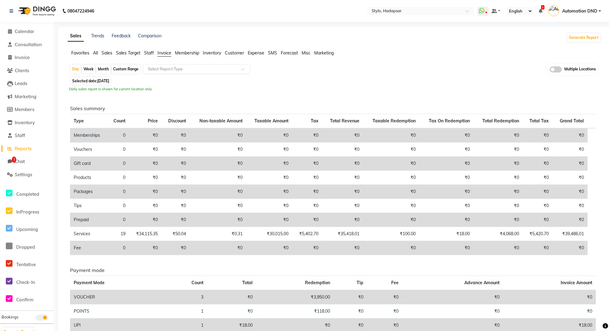
click at [164, 71] on input "text" at bounding box center [190, 69] width 88 height 6
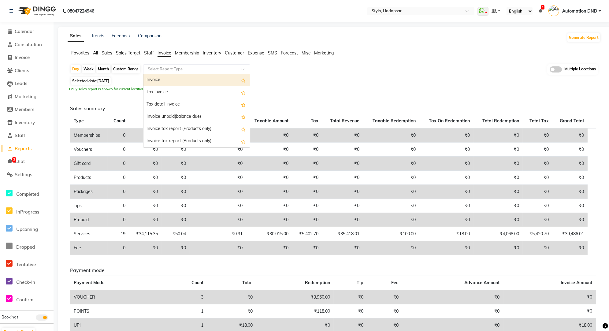
click at [164, 84] on div "Invoice" at bounding box center [196, 80] width 106 height 12
select select "filtered_report"
select select "csv"
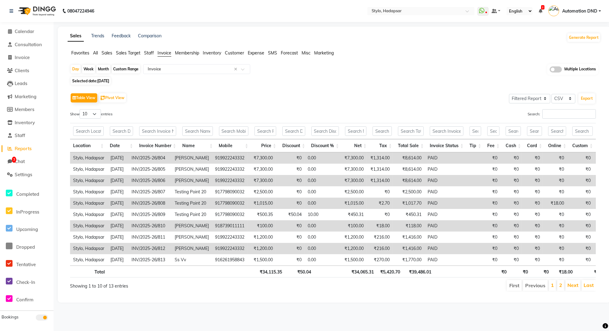
click at [148, 53] on span "Staff" at bounding box center [149, 53] width 10 height 6
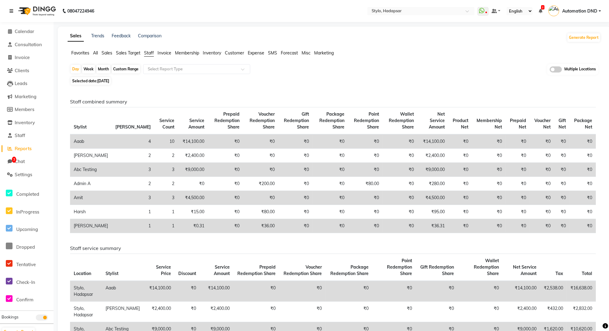
click at [12, 12] on icon at bounding box center [11, 11] width 4 height 4
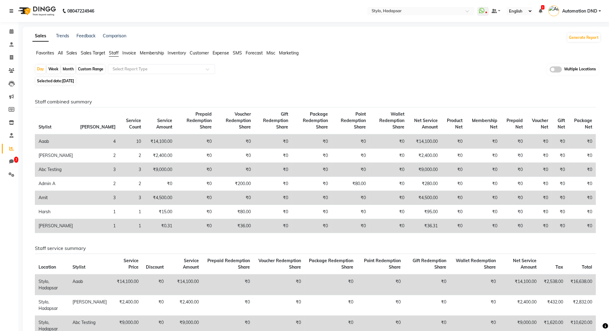
click at [12, 12] on icon at bounding box center [11, 11] width 4 height 4
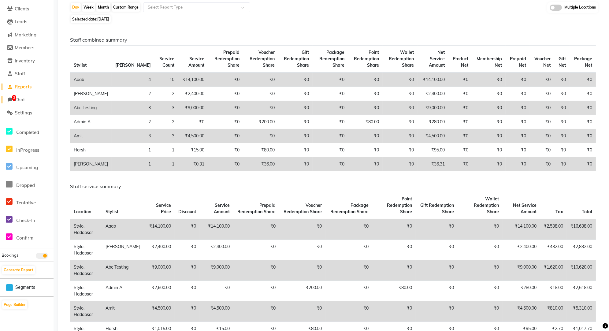
scroll to position [0, 0]
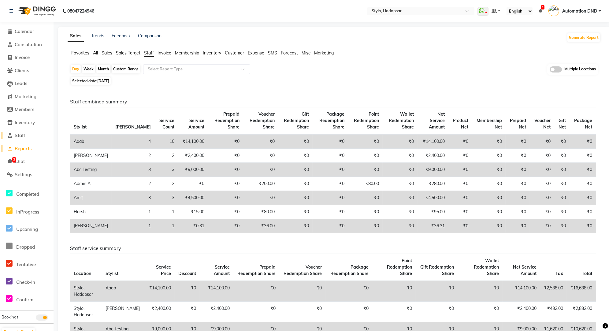
click at [20, 136] on span "Staff" at bounding box center [20, 135] width 10 height 6
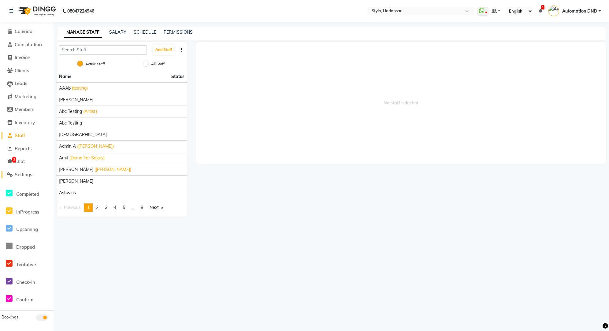
click at [24, 177] on span "Settings" at bounding box center [23, 174] width 17 height 6
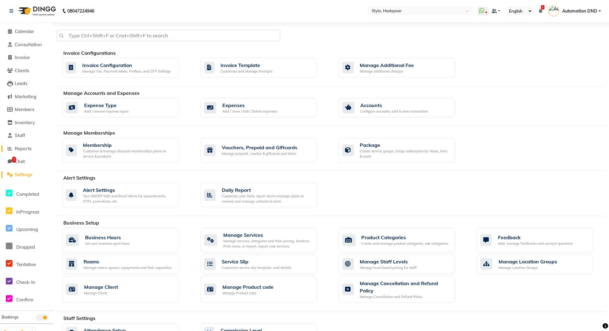
click at [24, 149] on span "Reports" at bounding box center [23, 149] width 17 height 6
